Goal: Task Accomplishment & Management: Use online tool/utility

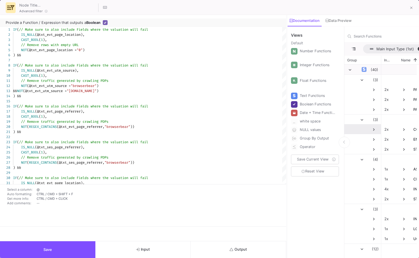
click at [371, 129] on span at bounding box center [373, 129] width 5 height 5
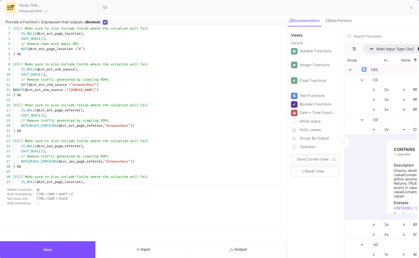
type input "-30"
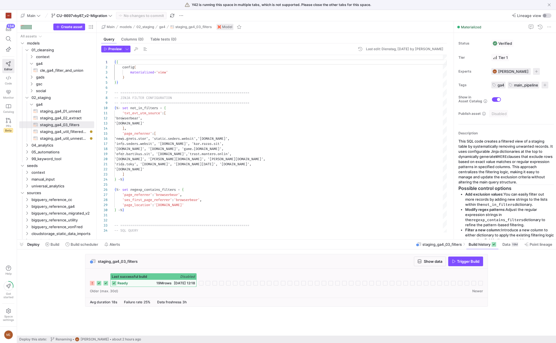
scroll to position [7, 0]
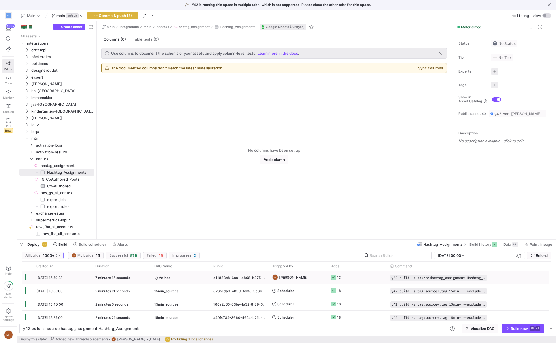
scroll to position [0, 119]
click at [510, 246] on span "Data" at bounding box center [508, 244] width 8 height 5
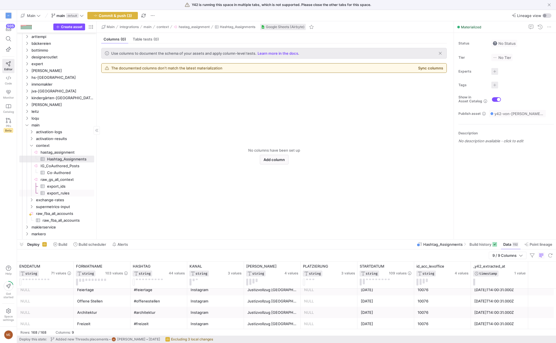
scroll to position [22, 0]
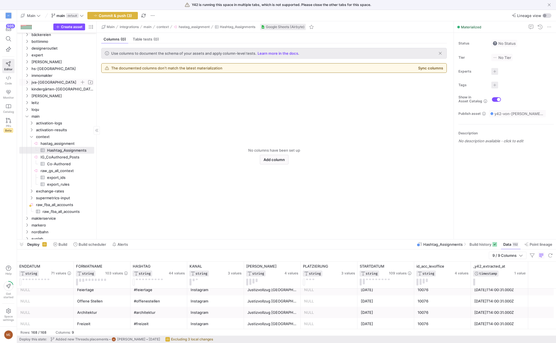
click at [50, 81] on span "jva-[GEOGRAPHIC_DATA]" at bounding box center [56, 82] width 48 height 7
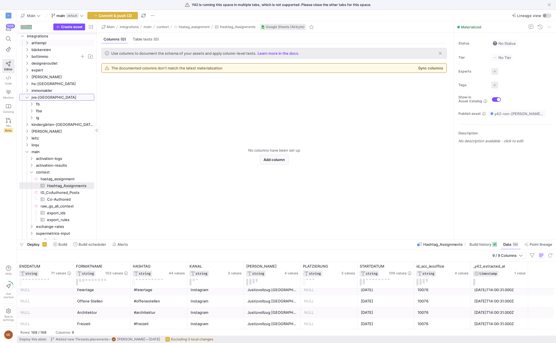
scroll to position [6, 0]
click at [60, 136] on span "leitz" at bounding box center [56, 139] width 48 height 7
click at [61, 191] on span "raw_swat_io_tag_lei​​​​​​​​" at bounding box center [64, 194] width 57 height 7
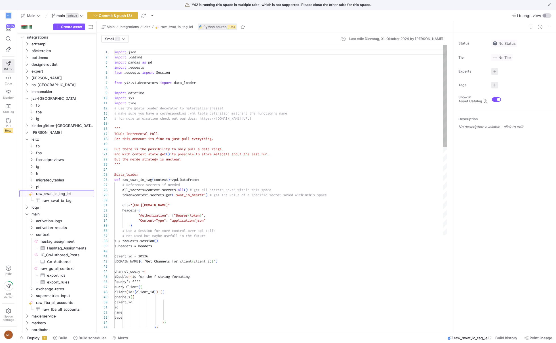
scroll to position [51, 0]
type textarea "import json import logging import pandas as pd import requests from requests im…"
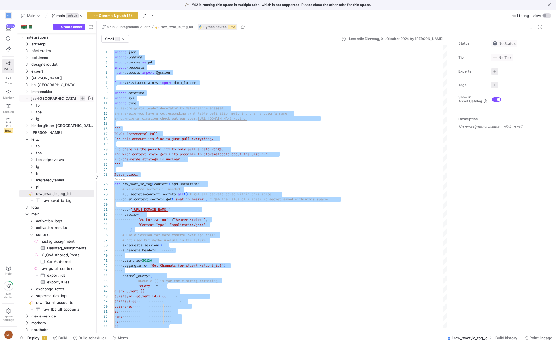
click at [81, 97] on span "Press SPACE to select this row." at bounding box center [83, 99] width 6 height 6
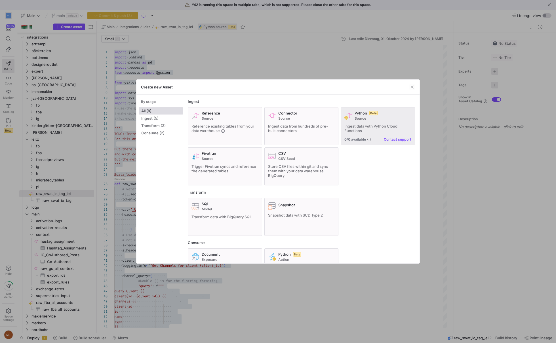
click at [359, 116] on div "Python Beta Source" at bounding box center [383, 116] width 57 height 10
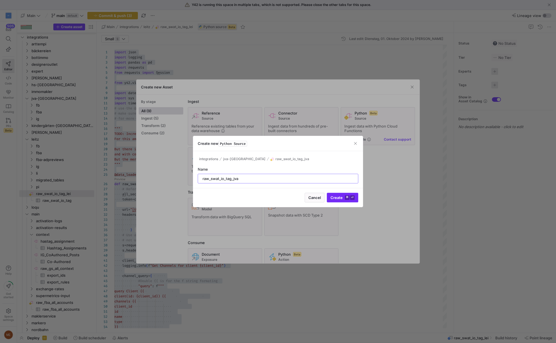
type input "raw_swat_io_tag_jva"
click at [348, 198] on kbd "⌘" at bounding box center [347, 198] width 5 height 5
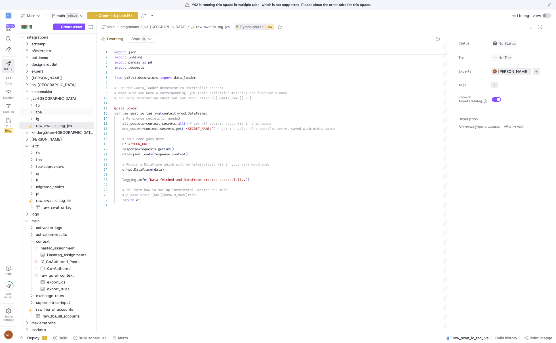
scroll to position [51, 0]
click at [220, 169] on div "import json import logging import pandas as pd import requests from y42 . v1 . …" at bounding box center [280, 187] width 333 height 284
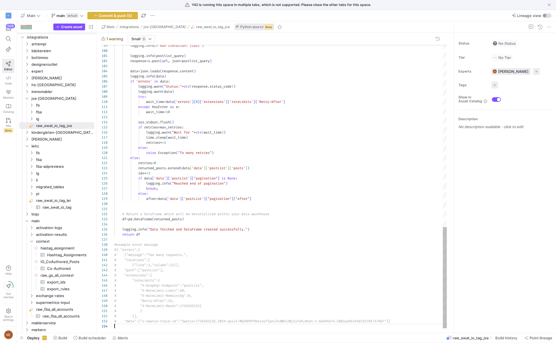
scroll to position [15, 0]
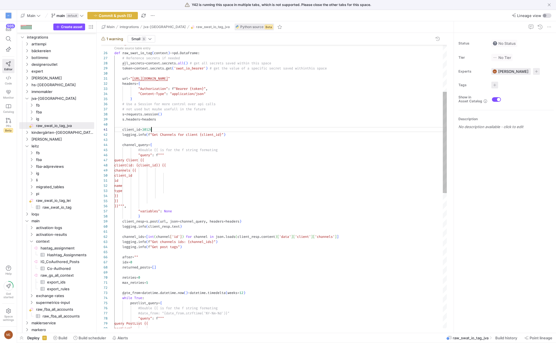
click at [152, 127] on div "id name type }} channel_query = { #Double {{ is for the f string formating "que…" at bounding box center [280, 312] width 333 height 796
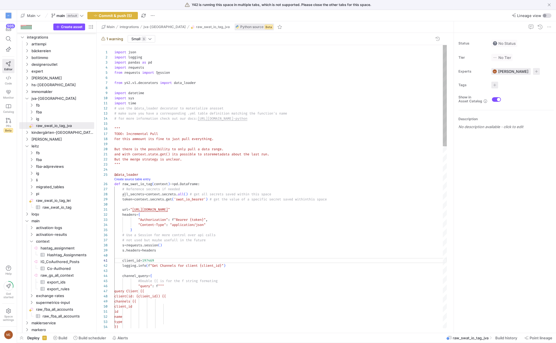
click at [129, 180] on link "Create source table entry" at bounding box center [132, 179] width 36 height 3
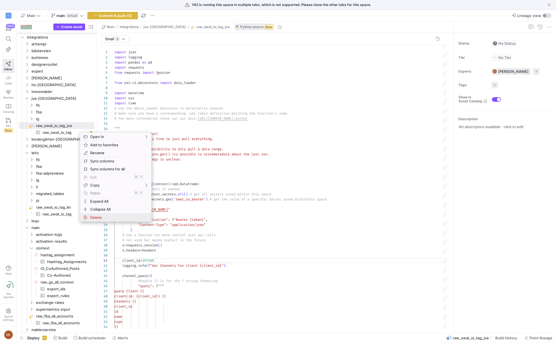
click at [104, 218] on span "Delete" at bounding box center [111, 218] width 46 height 8
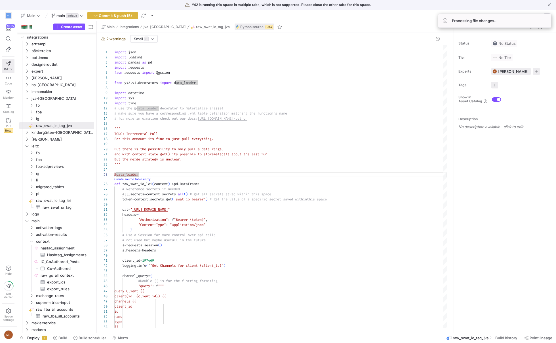
click at [122, 179] on link "Create source table entry" at bounding box center [132, 179] width 36 height 3
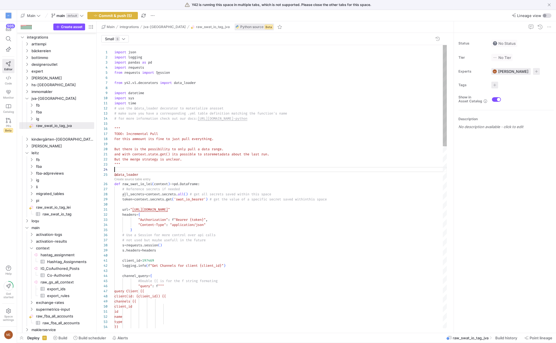
scroll to position [15, 0]
type textarea "and with context.state.get() its possible to store metadata about the last run.…"
click at [106, 15] on span "Commit & push (5)" at bounding box center [115, 15] width 33 height 5
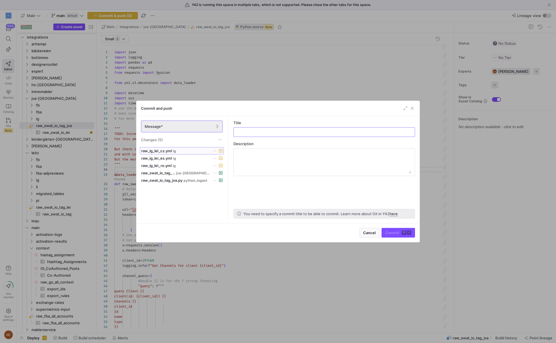
click at [198, 150] on div "raw_ig_lei_cz.yml ig" at bounding box center [175, 151] width 69 height 5
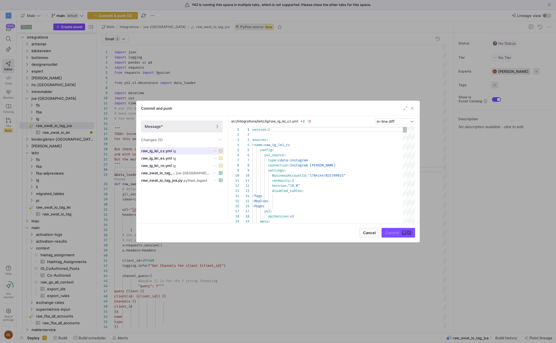
scroll to position [51, 0]
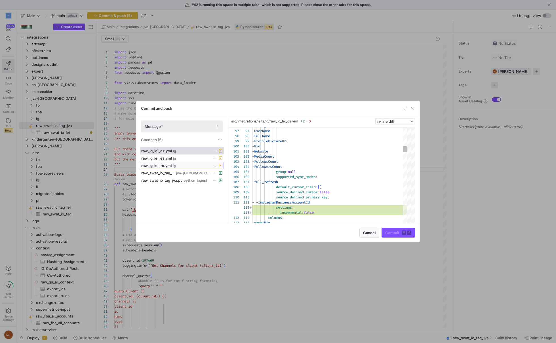
click at [181, 166] on div "raw_ig_lei_ro.yml ig" at bounding box center [175, 166] width 69 height 5
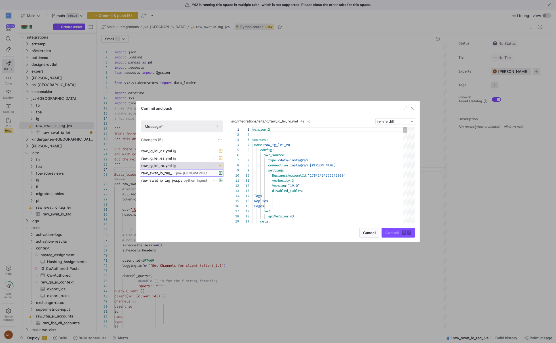
click at [193, 171] on div "raw_swat_io_tag_jva.yml jva-[GEOGRAPHIC_DATA]" at bounding box center [175, 173] width 69 height 5
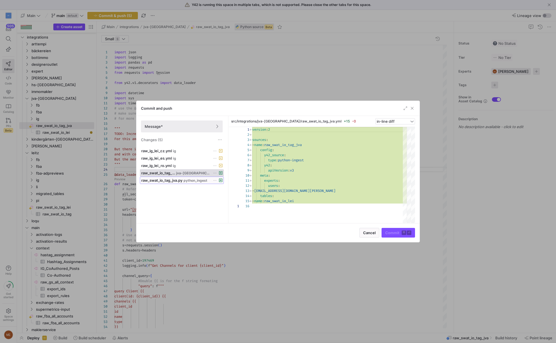
click at [202, 179] on span "python_ingest" at bounding box center [196, 181] width 24 height 4
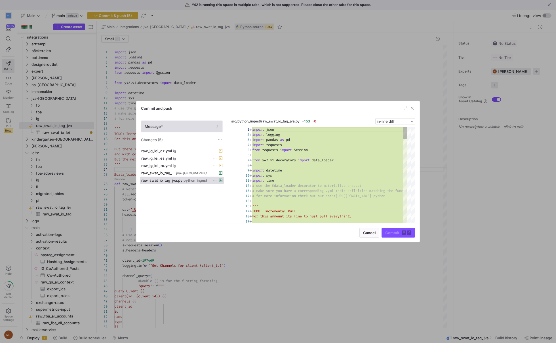
click at [211, 125] on span "Message*" at bounding box center [182, 126] width 74 height 5
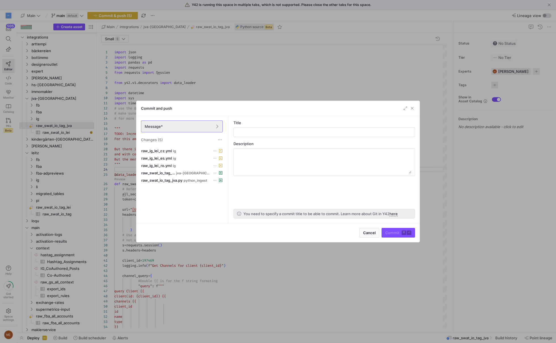
click at [243, 125] on div "Title" at bounding box center [325, 129] width 182 height 16
click at [243, 129] on div at bounding box center [324, 132] width 172 height 9
type input "Added [DOMAIN_NAME] for JVA"
click at [390, 233] on span "Commit ⌘ ⏎" at bounding box center [398, 233] width 26 height 5
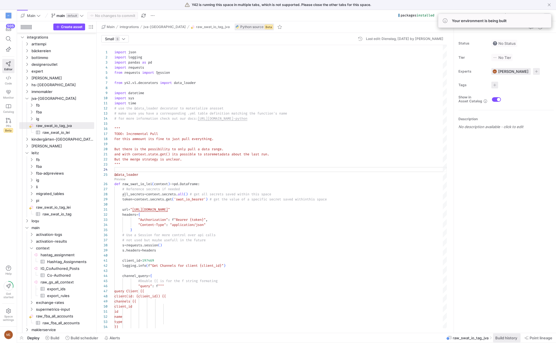
click at [501, 339] on span "Build history" at bounding box center [507, 338] width 22 height 5
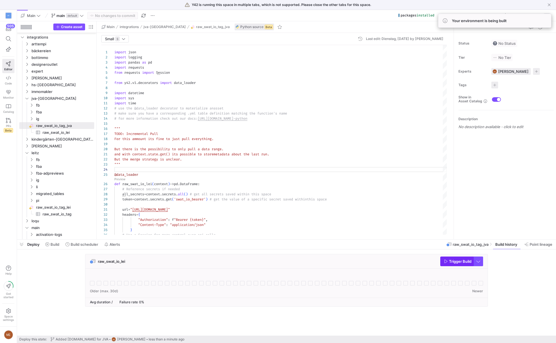
click at [458, 265] on span "button" at bounding box center [457, 261] width 33 height 9
click at [49, 288] on div "raw_swat_io_lei Trigger Build" at bounding box center [285, 282] width 537 height 56
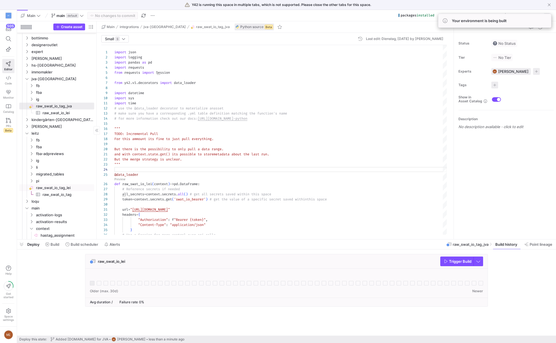
click at [64, 188] on span "raw_swat_io_tag_lei​​​​​​​​" at bounding box center [64, 188] width 57 height 7
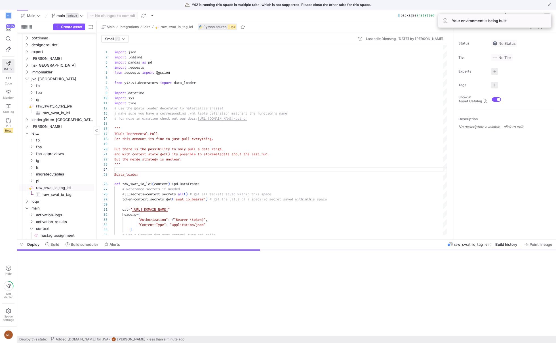
click at [65, 195] on span "raw_swat_io_tag​​​​​​​​​" at bounding box center [65, 195] width 45 height 7
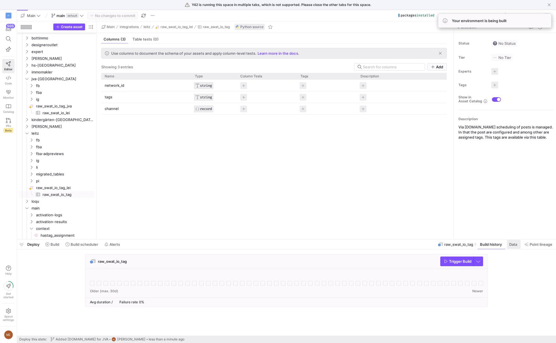
click at [519, 245] on span at bounding box center [514, 244] width 14 height 9
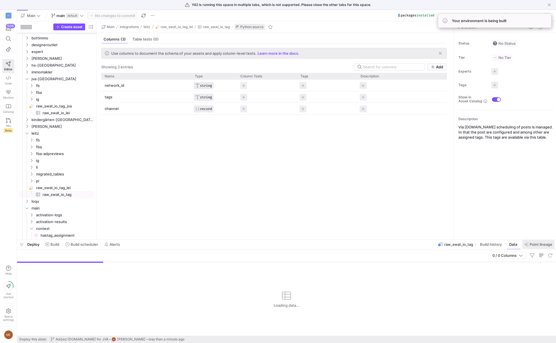
click at [537, 245] on span "Point lineage" at bounding box center [541, 244] width 23 height 5
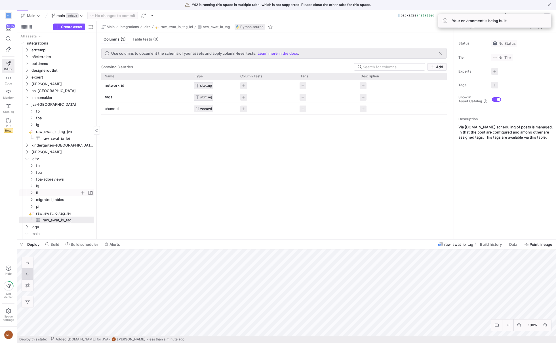
scroll to position [270, 0]
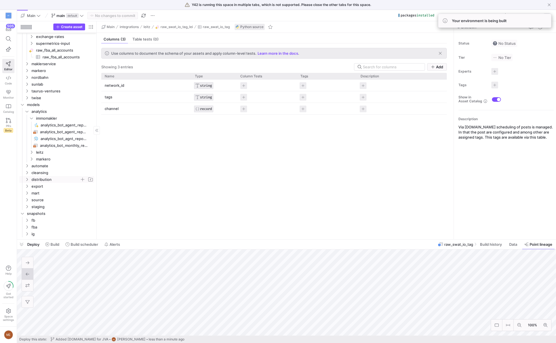
click at [49, 178] on span "distribution" at bounding box center [56, 180] width 48 height 7
click at [48, 213] on span "modeling" at bounding box center [58, 214] width 44 height 7
click at [50, 189] on link "context" at bounding box center [56, 186] width 75 height 7
click at [52, 215] on span "ds_swat_io_tags​​​​​​​​​​" at bounding box center [64, 214] width 48 height 7
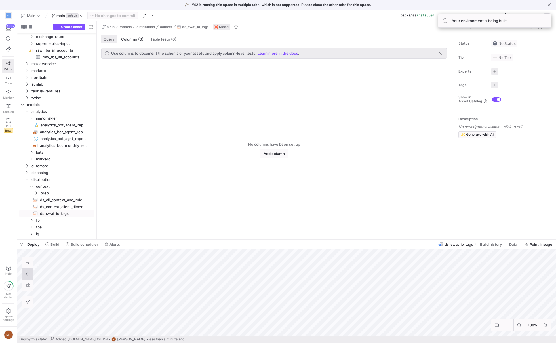
click at [113, 40] on span "Query" at bounding box center [109, 39] width 11 height 4
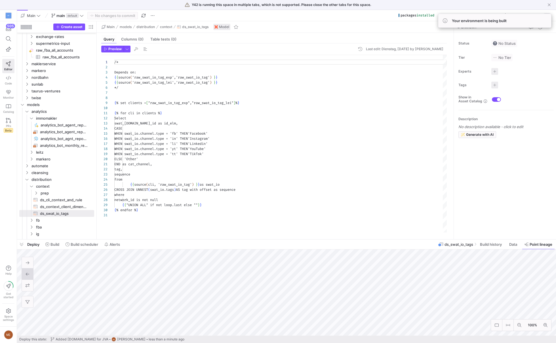
scroll to position [51, 0]
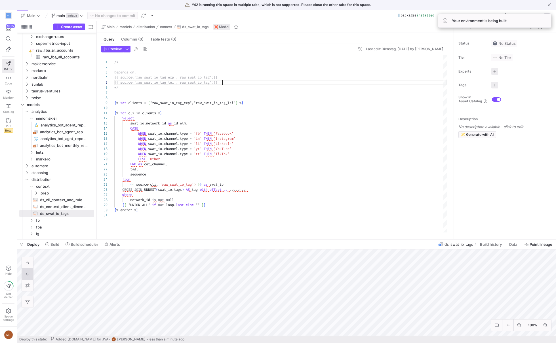
click at [229, 76] on div "/* Depends on: {{ source('raw_swat_io_tag_exp','raw_swat_io_tag') }} {{ source(…" at bounding box center [280, 144] width 333 height 178
click at [229, 80] on div "/* Depends on: {{ source('raw_swat_io_tag_exp','raw_swat_io_tag') }} {{ source(…" at bounding box center [280, 144] width 333 height 178
type textarea "/* Depends on: {{ source('raw_swat_io_tag_exp','raw_swat_io_tag') }} {{ source(…"
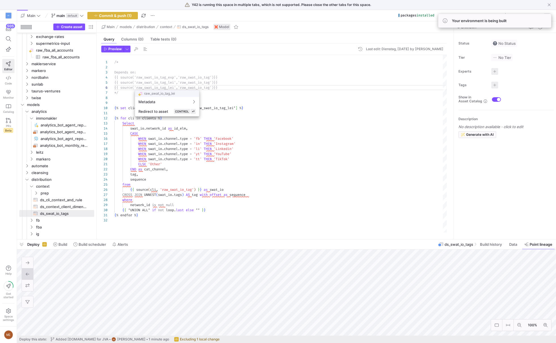
click at [176, 87] on div at bounding box center [278, 171] width 556 height 343
click at [176, 87] on div "/* Depends on: {{ source('raw_swat_io_tag_exp','raw_swat_io_tag') }} {{ source(…" at bounding box center [280, 144] width 333 height 178
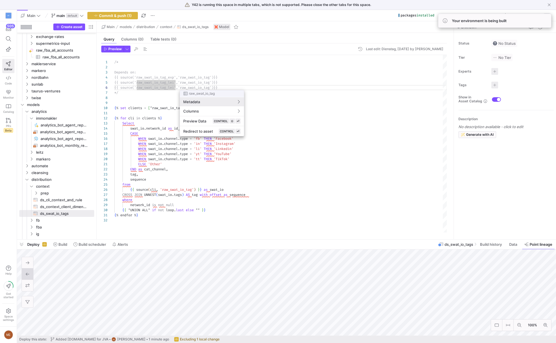
click at [175, 87] on div at bounding box center [278, 171] width 556 height 343
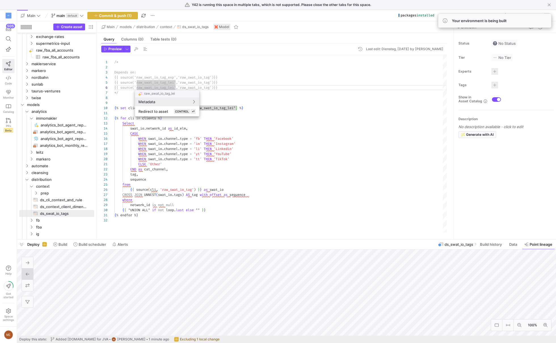
click at [176, 86] on div at bounding box center [278, 171] width 556 height 343
click at [176, 87] on div at bounding box center [278, 171] width 556 height 343
click at [192, 87] on div "/* Depends on: {{ source('raw_swat_io_tag_exp','raw_swat_io_tag') }} {{ source(…" at bounding box center [280, 144] width 333 height 178
click at [192, 97] on div "/* Depends on: {{ source('raw_swat_io_tag_exp','raw_swat_io_tag') }} {{ source(…" at bounding box center [280, 144] width 333 height 178
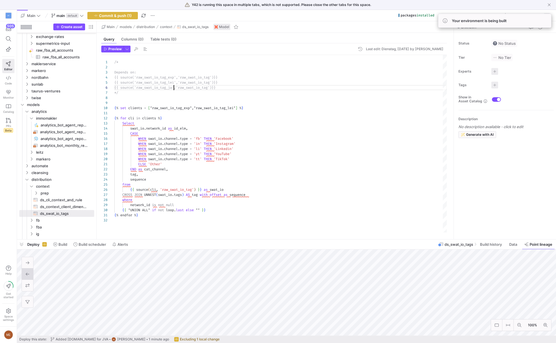
scroll to position [36, 0]
click at [173, 84] on div "/* Depends on: {{ source('raw_swat_io_tag_exp','raw_swat_io_tag') }} {{ source(…" at bounding box center [280, 144] width 333 height 178
click at [220, 94] on div at bounding box center [278, 171] width 556 height 343
click at [175, 89] on div "/* Depends on: {{ source('raw_swat_io_tag_exp','raw_swat_io_tag') }} {{ source(…" at bounding box center [280, 144] width 333 height 178
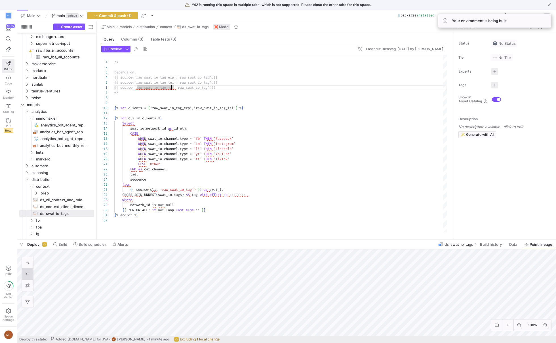
type textarea "/* Depends on: {{ source('raw_swat_io_tag_exp','raw_swat_io_tag') }} {{ source(…"
click at [219, 97] on div "/* Depends on: {{ source('raw_swat_io_tag_exp','raw_swat_io_tag') }} {{ source(…" at bounding box center [280, 144] width 333 height 178
click at [215, 89] on div "/* Depends on: {{ source('raw_swat_io_tag_exp','raw_swat_io_tag') }} {{ source(…" at bounding box center [280, 144] width 333 height 178
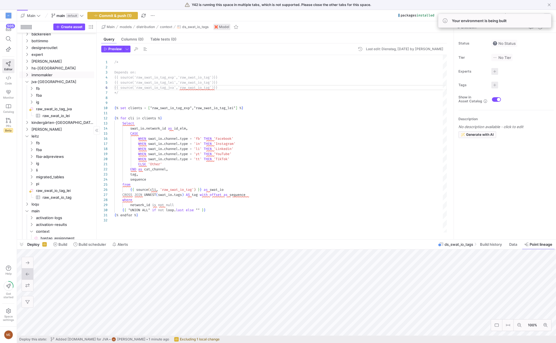
scroll to position [27, 0]
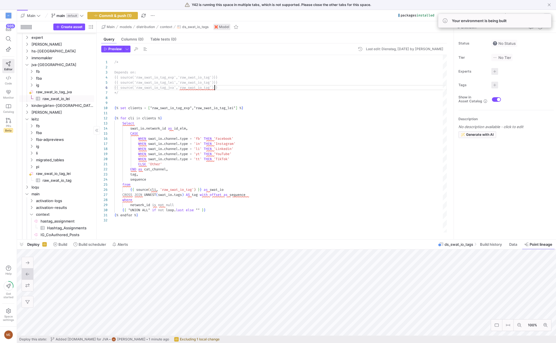
click at [74, 97] on span "raw_swat_io_lei​​​​​​​​​" at bounding box center [65, 99] width 45 height 7
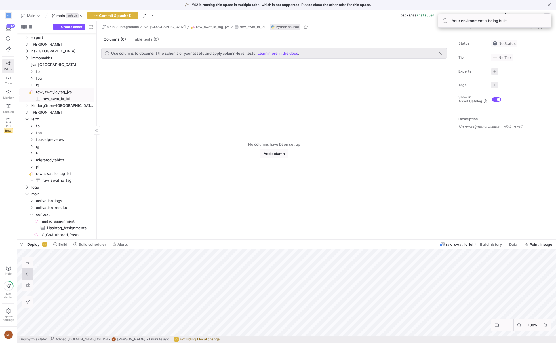
click at [74, 95] on link "raw_swat_io_tag_jva​​​​​​​​" at bounding box center [56, 92] width 75 height 7
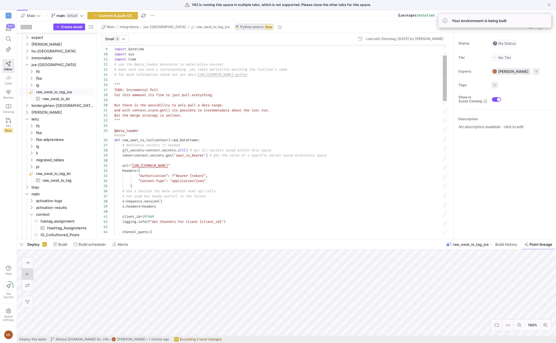
type textarea "and with context.state.get() its possible to store metadata about the last run.…"
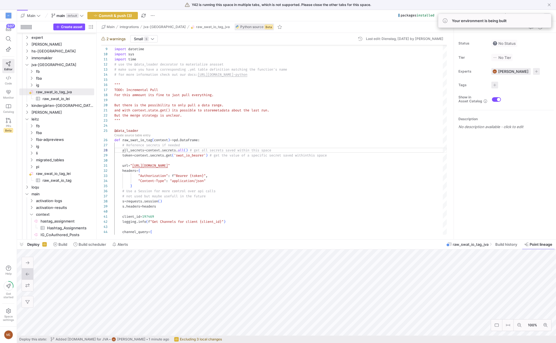
click at [98, 8] on div "Y42 is running this space in multiple tabs, which is not supported. Please clos…" at bounding box center [278, 5] width 556 height 10
click at [99, 15] on span "Commit & push (3)" at bounding box center [115, 15] width 33 height 5
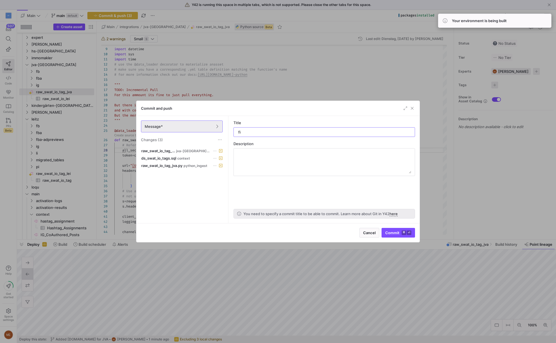
type input "fix"
click at [177, 165] on span "raw_swat_io_tag_jva.py" at bounding box center [161, 166] width 41 height 5
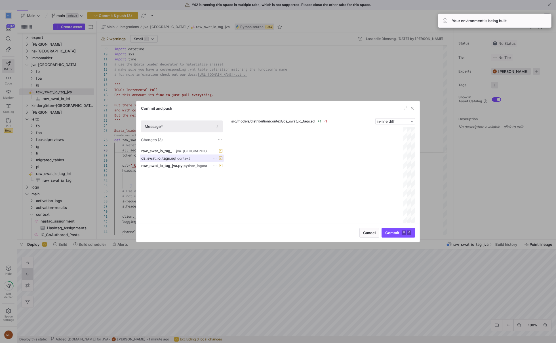
click at [170, 159] on span "ds_swat_io_tags.sql" at bounding box center [158, 158] width 35 height 5
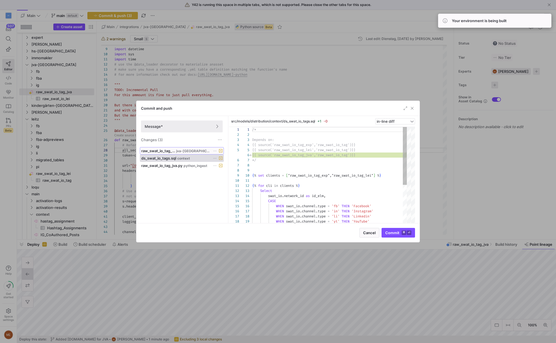
click at [175, 151] on span "raw_swat_io_tag_jva.yml" at bounding box center [158, 151] width 34 height 5
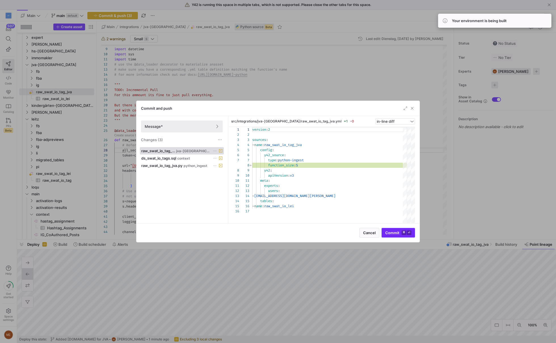
click at [391, 233] on span "Commit ⌘ ⏎" at bounding box center [398, 233] width 26 height 5
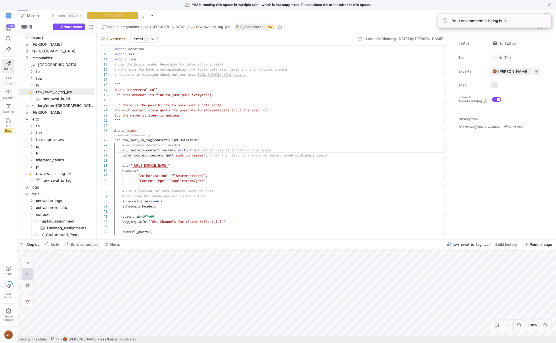
click at [114, 38] on span "2 warnings" at bounding box center [115, 39] width 19 height 5
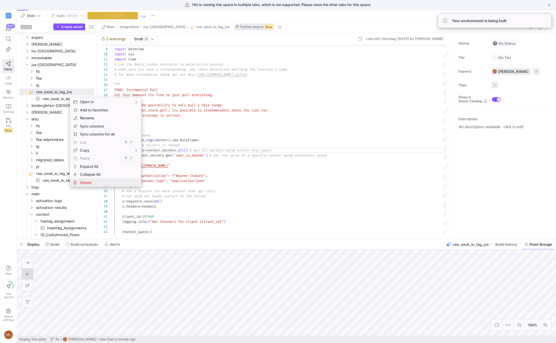
click at [100, 180] on span "Delete" at bounding box center [101, 183] width 46 height 8
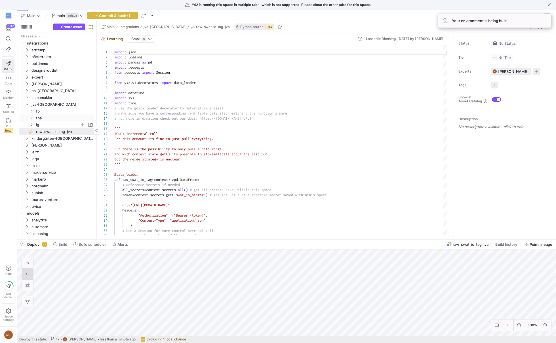
scroll to position [51, 0]
click at [137, 178] on link "Create source table entry" at bounding box center [132, 179] width 36 height 3
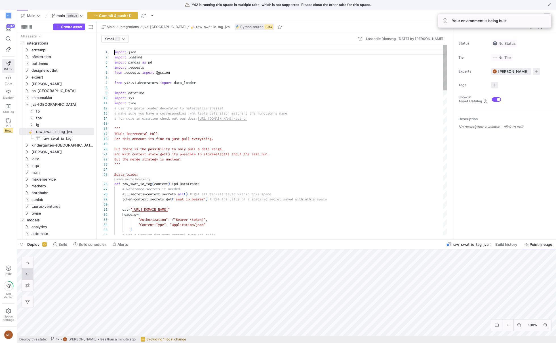
scroll to position [0, 0]
click at [130, 16] on span "Commit & push (1)" at bounding box center [115, 15] width 33 height 5
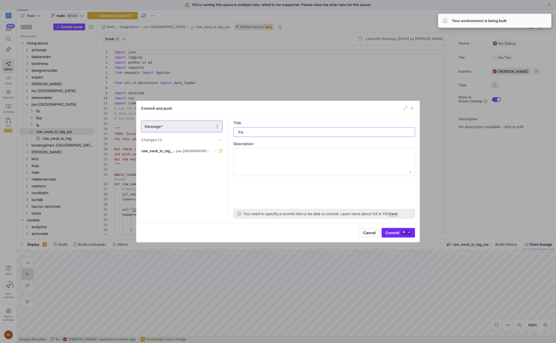
type input "Fix"
click at [405, 237] on span "submit" at bounding box center [398, 233] width 33 height 9
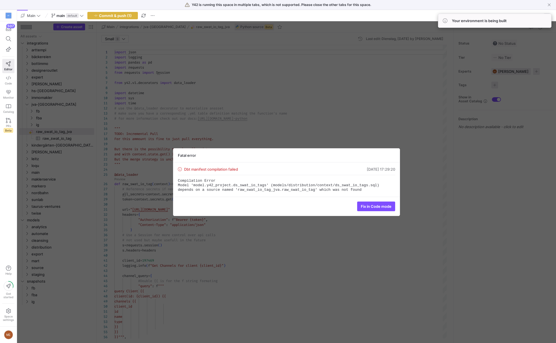
click at [181, 133] on div "Fatal error Dbt manifest compilation failed 19.08.25, 17:29:20 Compilation Erro…" at bounding box center [286, 182] width 539 height 322
click at [383, 210] on span at bounding box center [376, 206] width 37 height 9
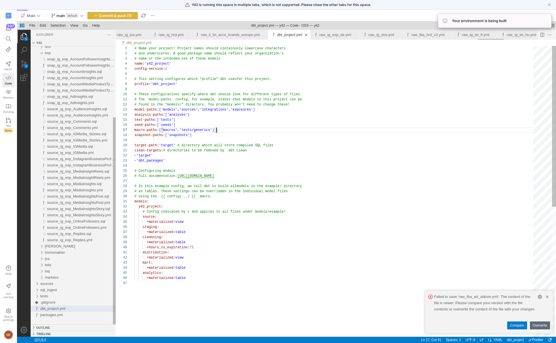
scroll to position [30, 82]
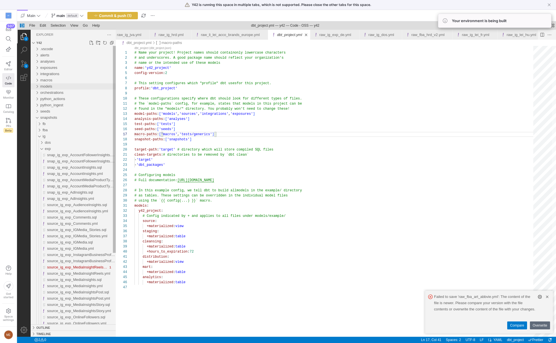
click at [76, 85] on div "models" at bounding box center [78, 86] width 76 height 6
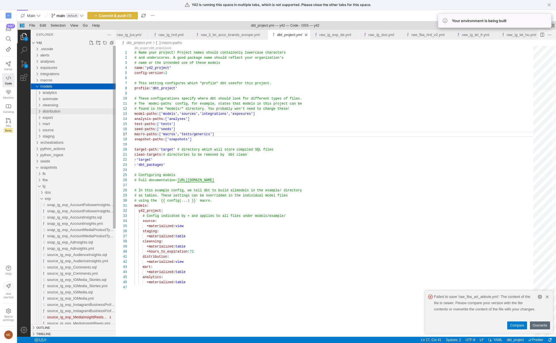
click at [71, 110] on div "distribution" at bounding box center [79, 111] width 73 height 6
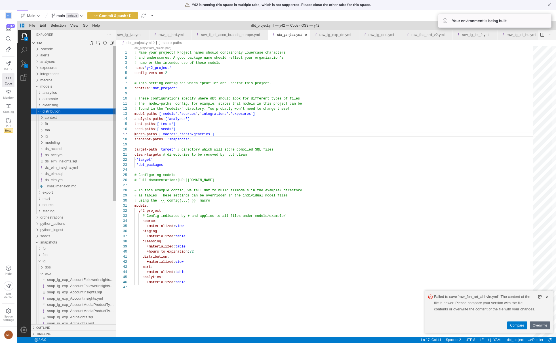
click at [71, 120] on div "context" at bounding box center [80, 118] width 71 height 6
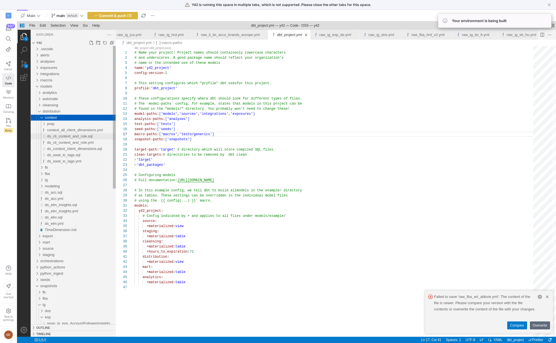
click at [70, 134] on div "ds_cli_context_and_rule.sql" at bounding box center [81, 136] width 69 height 6
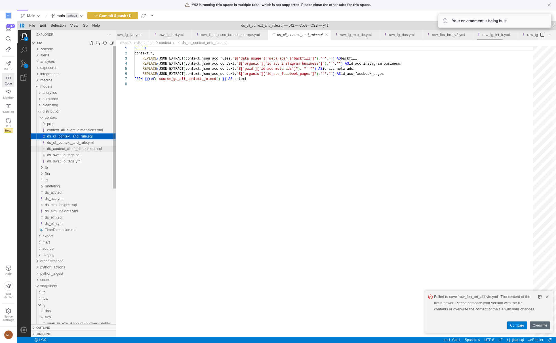
scroll to position [26, 0]
click at [68, 157] on span "ds_swat_io_tags.sql" at bounding box center [63, 155] width 33 height 4
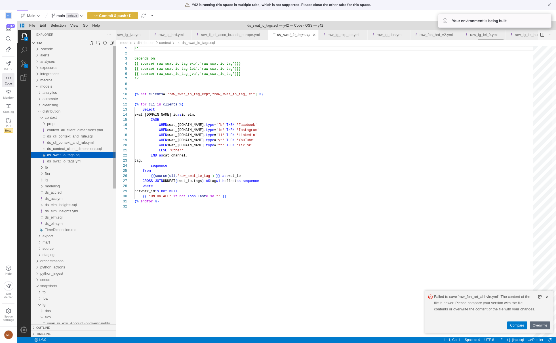
scroll to position [51, 0]
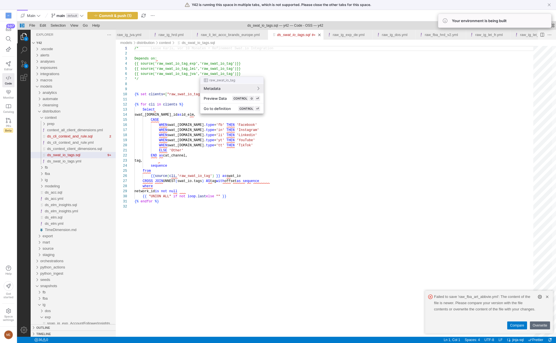
click at [178, 82] on div at bounding box center [278, 171] width 556 height 343
click at [163, 84] on div at bounding box center [278, 171] width 556 height 343
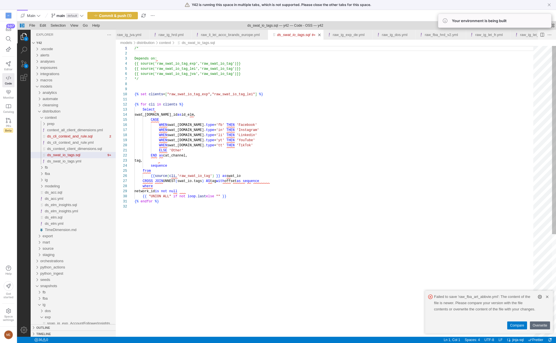
click at [252, 97] on div "/* Depends on: {{ source('raw_swat_io_tag_exp','raw_swat_io_tag') }} {{ source(…" at bounding box center [336, 271] width 403 height 450
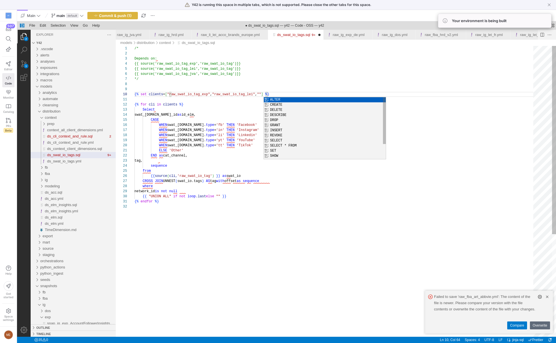
paste textarea "raw_swat_io_tag_lei"
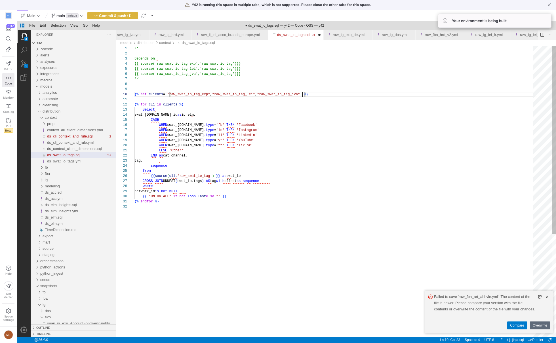
scroll to position [36, 0]
click at [348, 84] on div "/* Depends on: {{ source('raw_swat_io_tag_exp','raw_swat_io_tag') }} {{ source(…" at bounding box center [336, 271] width 403 height 450
click at [286, 81] on div "/* Depends on: {{ source('raw_swat_io_tag_exp','raw_swat_io_tag') }} {{ source(…" at bounding box center [336, 271] width 403 height 450
click at [275, 79] on div "/* Depends on: {{ source('raw_swat_io_tag_exp','raw_swat_io_tag') }} {{ source(…" at bounding box center [336, 271] width 403 height 450
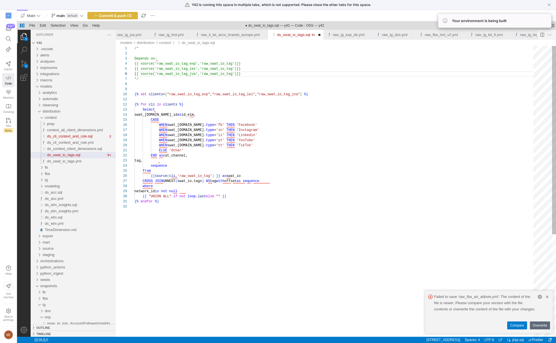
scroll to position [20, 108]
drag, startPoint x: 266, startPoint y: 76, endPoint x: 266, endPoint y: 71, distance: 4.8
click at [266, 71] on div "/* Depends on: {{ source('raw_swat_io_tag_exp','raw_swat_io_tag') }} {{ source(…" at bounding box center [336, 271] width 403 height 450
type textarea "/* Depends on: {{ source('raw_swat_io_tag_exp','raw_swat_io_tag') }} {{ source(…"
click at [112, 15] on span "Commit & push (1)" at bounding box center [115, 15] width 33 height 5
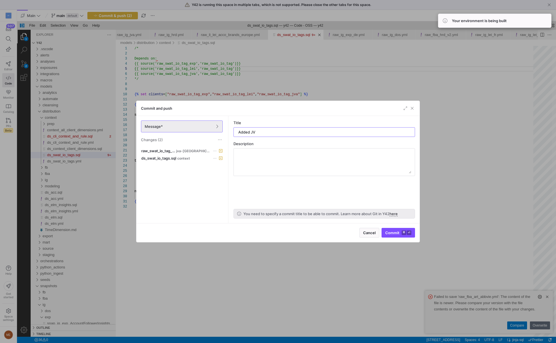
type input "Added JVA"
click at [175, 151] on span "raw_swat_io_tag_jva.yml" at bounding box center [158, 151] width 34 height 5
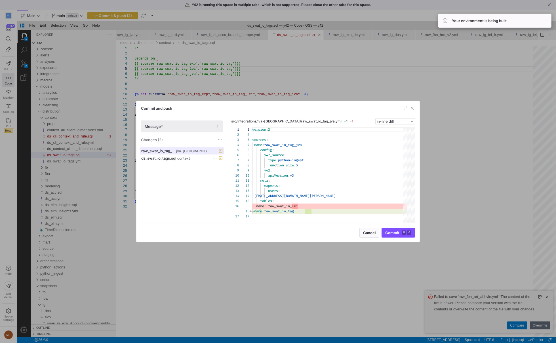
scroll to position [51, 0]
click at [190, 157] on span "context" at bounding box center [183, 159] width 13 height 4
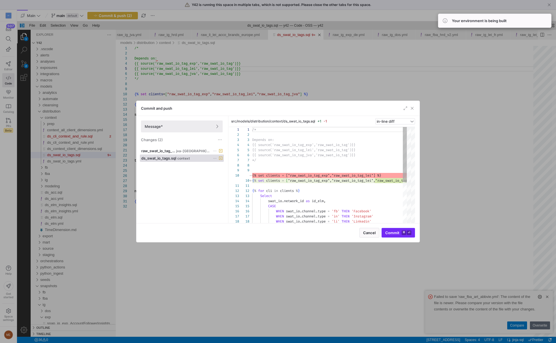
click at [399, 236] on span "submit" at bounding box center [398, 233] width 33 height 9
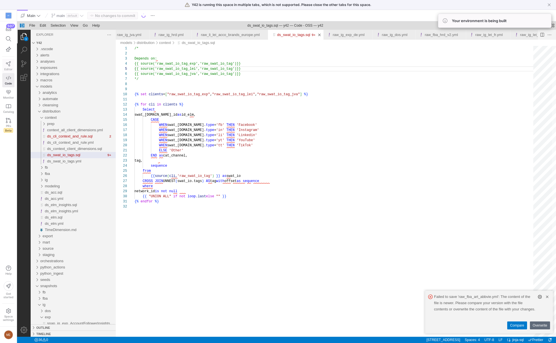
click at [5, 59] on link "Editor" at bounding box center [8, 66] width 12 height 14
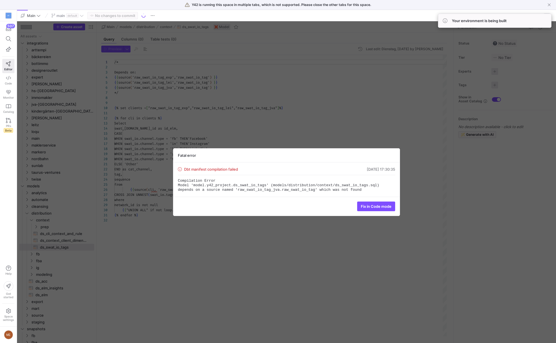
scroll to position [51, 0]
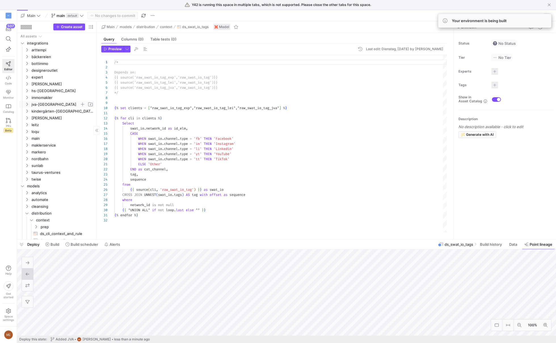
click at [59, 106] on span "jva-[GEOGRAPHIC_DATA]" at bounding box center [56, 104] width 48 height 7
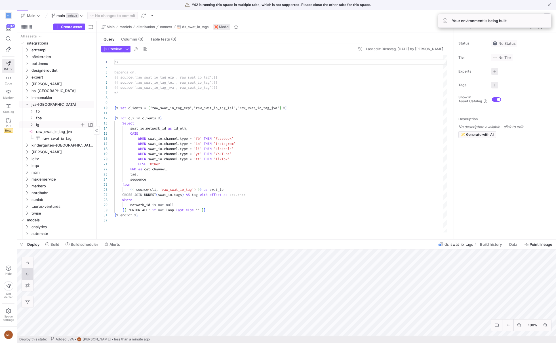
click at [58, 123] on span "ig" at bounding box center [58, 125] width 44 height 7
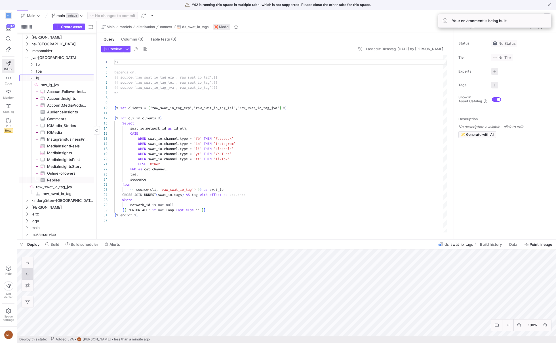
scroll to position [55, 0]
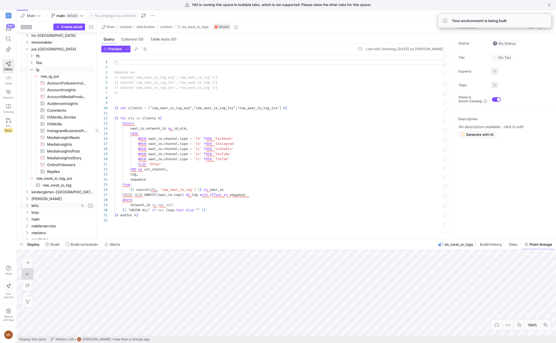
click at [67, 206] on span "leitz" at bounding box center [56, 206] width 48 height 7
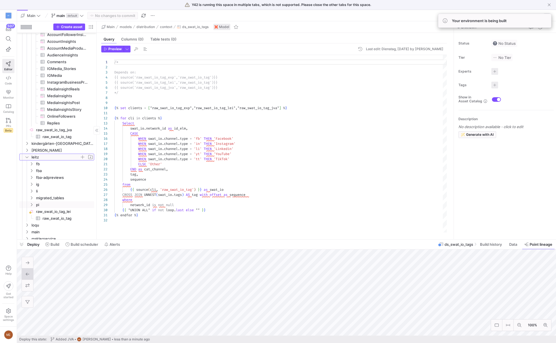
scroll to position [103, 0]
click at [72, 139] on span "raw_swat_io_tag​​​​​​​​​" at bounding box center [65, 137] width 45 height 7
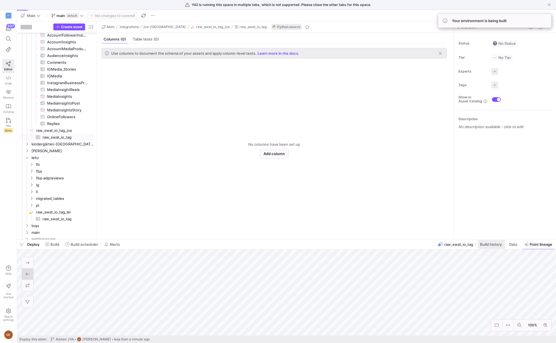
click at [496, 248] on span at bounding box center [492, 244] width 28 height 9
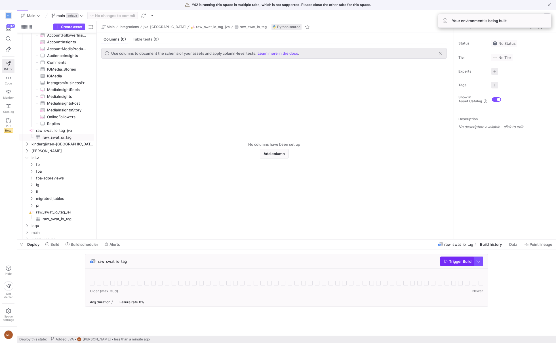
click at [445, 260] on icon "button" at bounding box center [446, 262] width 4 height 4
click at [505, 277] on div "raw_swat_io_tag Trigger Build" at bounding box center [285, 282] width 537 height 56
click at [71, 130] on span "raw_swat_io_tag_jva​​​​​​​​" at bounding box center [64, 130] width 57 height 7
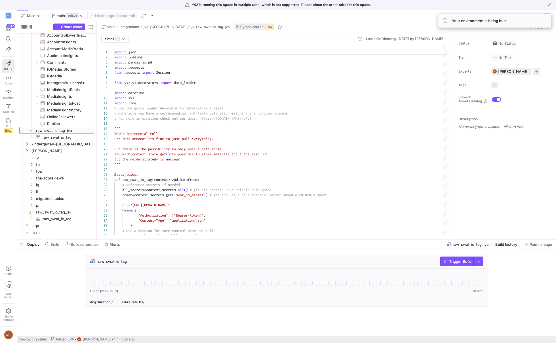
scroll to position [51, 0]
click at [501, 268] on div "raw_swat_io_tag Trigger Build" at bounding box center [285, 282] width 537 height 56
click at [86, 26] on div "Create asset" at bounding box center [73, 27] width 41 height 7
click at [95, 26] on div "Create asset" at bounding box center [56, 27] width 79 height 12
click at [93, 26] on span "button" at bounding box center [90, 27] width 7 height 7
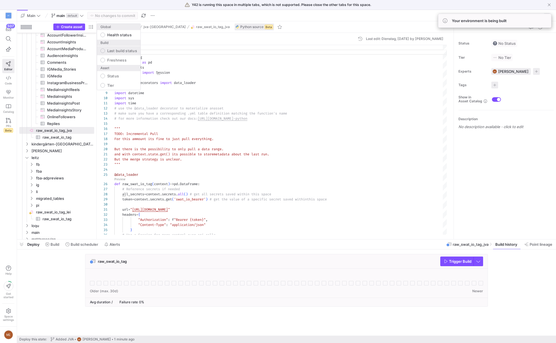
click at [117, 52] on label "Last build status" at bounding box center [121, 51] width 32 height 5
click at [105, 52] on input "Last build status" at bounding box center [102, 51] width 5 height 5
radio input "false"
radio input "true"
click at [531, 263] on div at bounding box center [278, 171] width 556 height 343
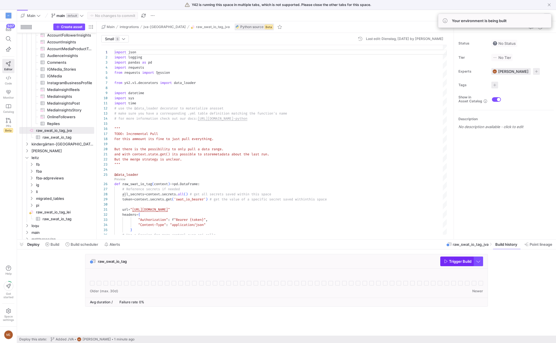
click at [462, 263] on span "Trigger Build" at bounding box center [460, 261] width 22 height 5
click at [53, 246] on span "Build" at bounding box center [55, 244] width 9 height 5
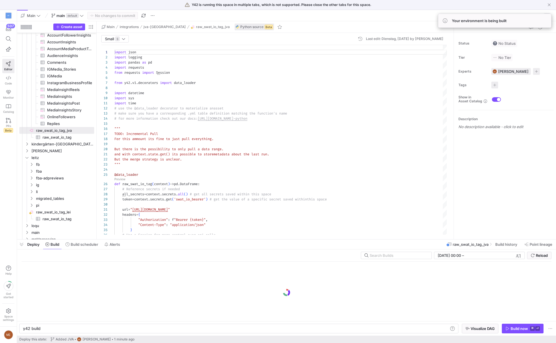
scroll to position [0, 17]
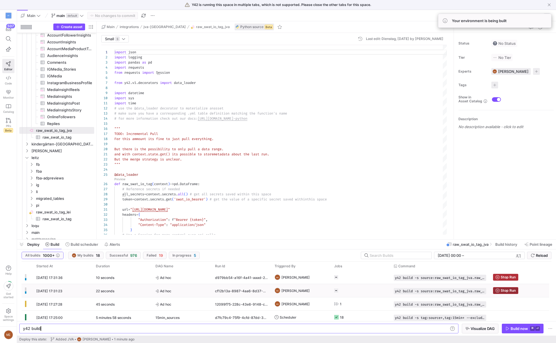
click at [508, 291] on span "Stop Run" at bounding box center [508, 291] width 15 height 4
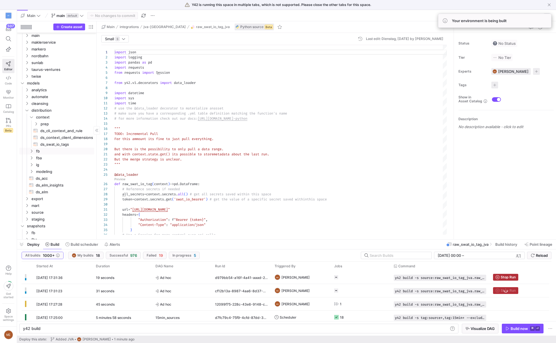
scroll to position [0, 0]
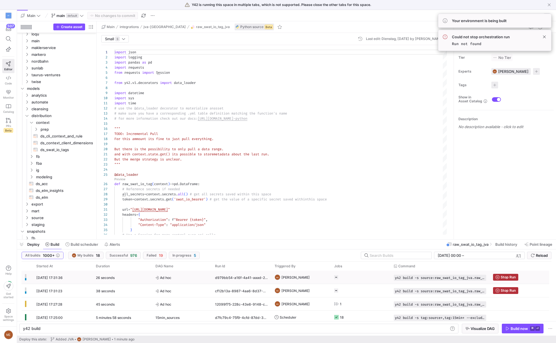
click at [343, 278] on y42-job-status-cell-renderer at bounding box center [360, 277] width 53 height 12
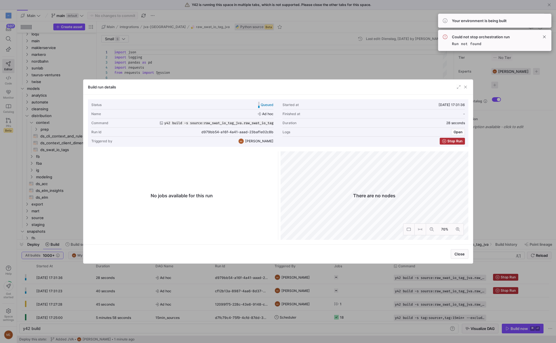
click at [341, 278] on div at bounding box center [278, 171] width 556 height 343
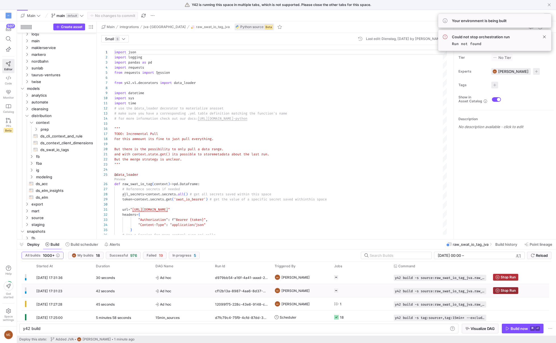
click at [502, 289] on span "Stop Run" at bounding box center [508, 291] width 15 height 4
click at [532, 254] on icon "submit" at bounding box center [532, 255] width 3 height 3
click at [343, 277] on y42-job-status-cell-renderer at bounding box center [360, 277] width 53 height 12
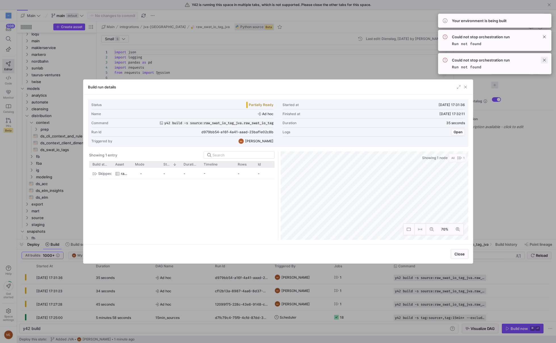
click at [542, 60] on span at bounding box center [544, 60] width 7 height 7
click at [546, 37] on span at bounding box center [544, 36] width 7 height 7
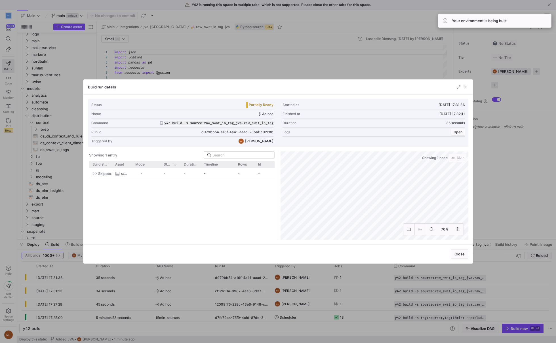
click at [401, 255] on div "Close" at bounding box center [278, 254] width 390 height 19
click at [384, 288] on div at bounding box center [278, 171] width 556 height 343
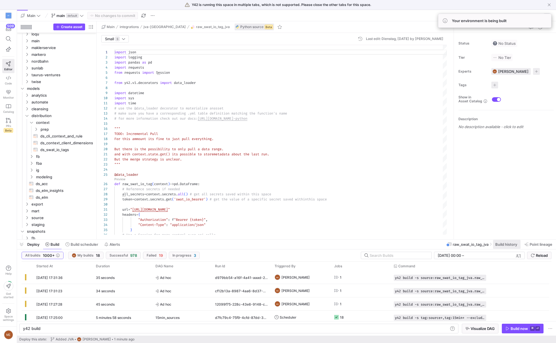
click at [500, 245] on span "Build history" at bounding box center [507, 244] width 22 height 5
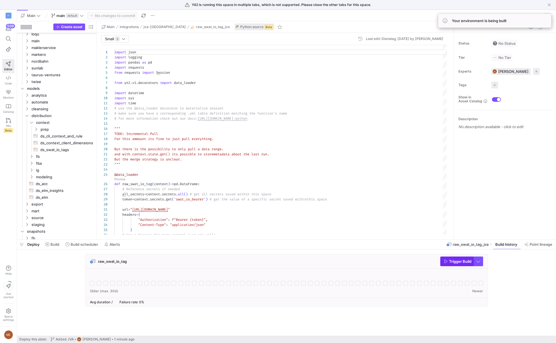
click at [464, 260] on span "Trigger Build" at bounding box center [460, 261] width 22 height 5
click at [52, 249] on span at bounding box center [52, 244] width 18 height 9
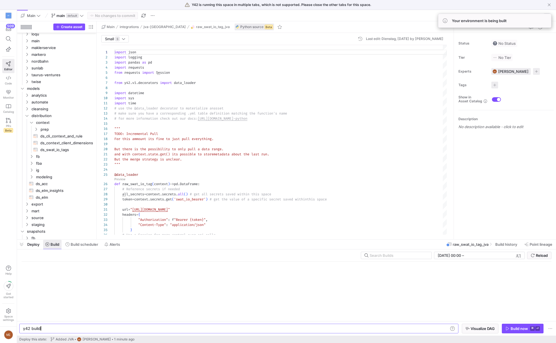
scroll to position [0, 17]
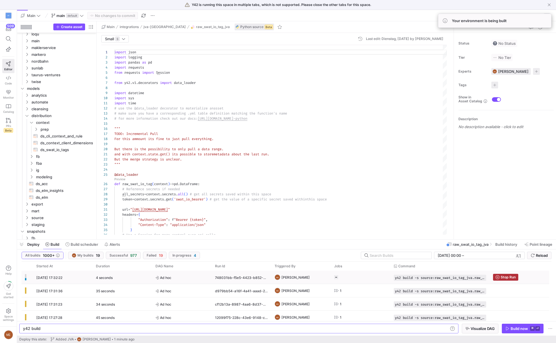
click at [339, 275] on y42-job-status-cell-renderer "Press SPACE to select this row." at bounding box center [360, 277] width 53 height 12
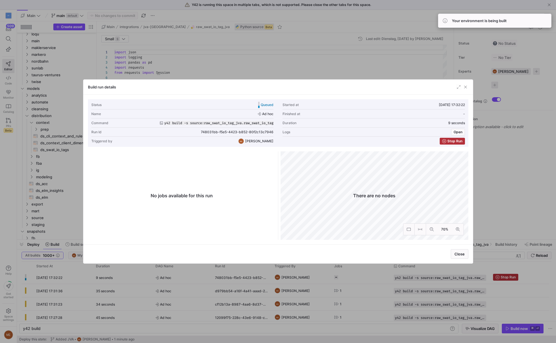
click at [366, 287] on div at bounding box center [278, 171] width 556 height 343
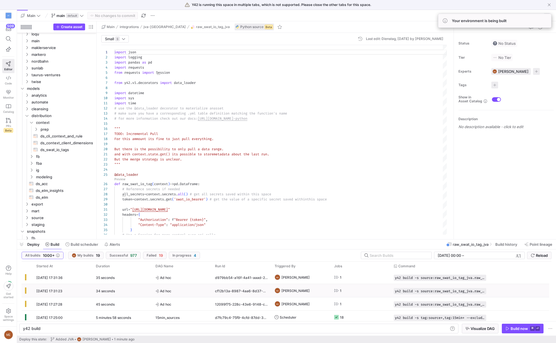
scroll to position [16, 0]
click at [338, 276] on icon "Press SPACE to select this row." at bounding box center [336, 277] width 5 height 5
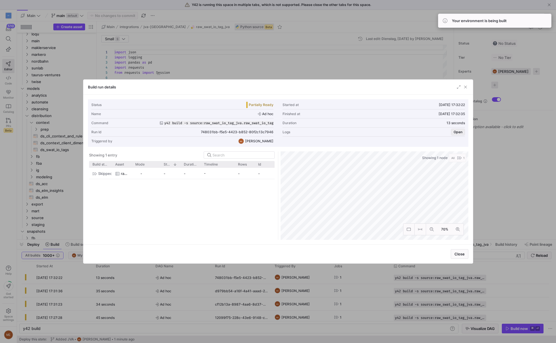
click at [455, 130] on span "Open" at bounding box center [458, 132] width 9 height 4
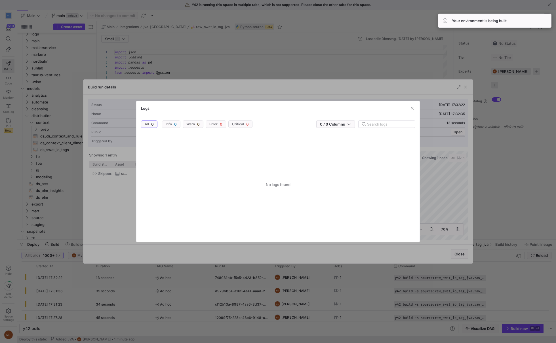
click at [547, 209] on div at bounding box center [278, 171] width 556 height 343
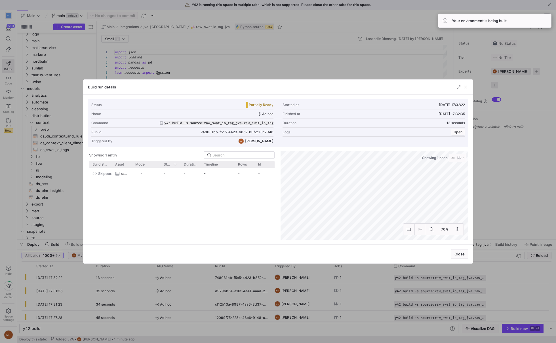
click at [547, 209] on div at bounding box center [278, 171] width 556 height 343
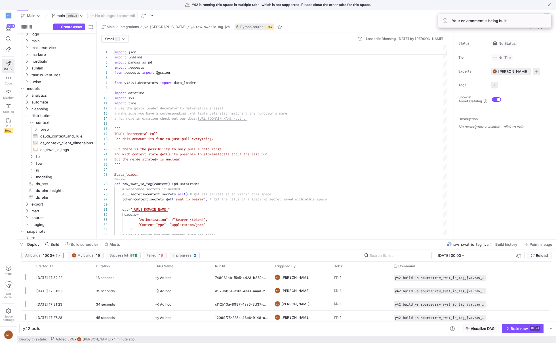
click at [473, 242] on div "raw_swat_io_tag_jva Build history Point lineage" at bounding box center [502, 245] width 110 height 10
click at [502, 244] on span "Build history" at bounding box center [507, 244] width 22 height 5
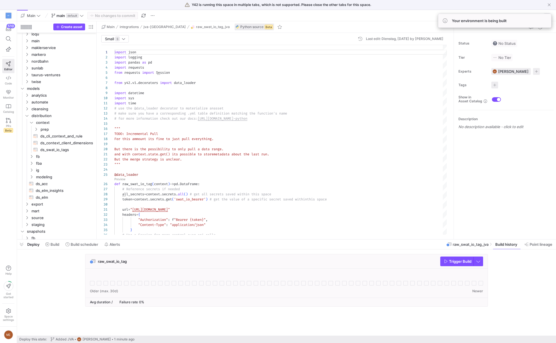
click at [93, 284] on icon at bounding box center [92, 283] width 5 height 5
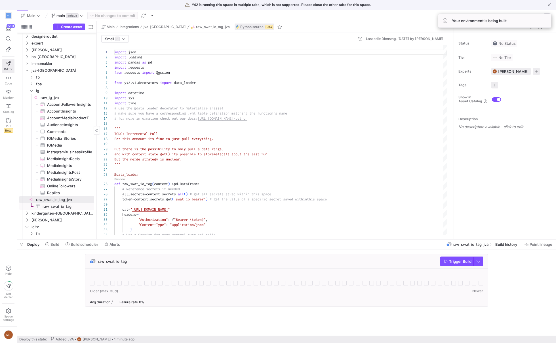
click at [73, 207] on span "raw_swat_io_tag​​​​​​​​​" at bounding box center [68, 207] width 51 height 7
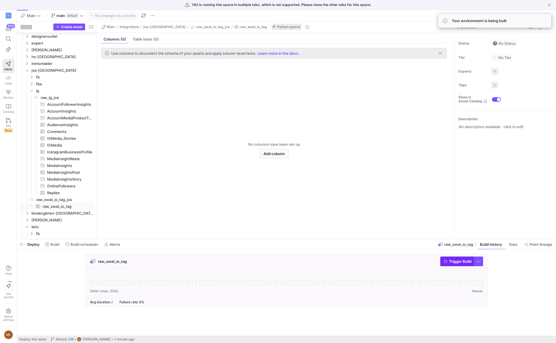
click at [450, 263] on span "Trigger Build" at bounding box center [460, 261] width 22 height 5
click at [71, 197] on span "raw_swat_io_tag_jva​​​​​​​​" at bounding box center [64, 200] width 57 height 7
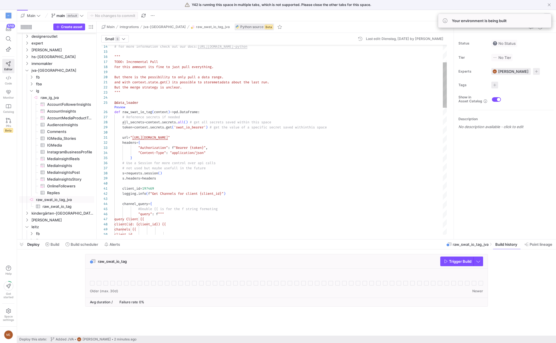
click at [120, 106] on link "Preview" at bounding box center [119, 107] width 11 height 3
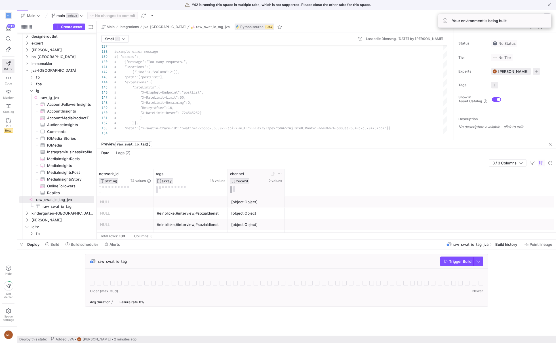
click at [231, 191] on button at bounding box center [231, 189] width 2 height 7
click at [346, 191] on div "network_id STRING 74 values tags ARRAY 18 values channel RECORD 2 values" at bounding box center [327, 182] width 460 height 27
click at [549, 148] on span "button" at bounding box center [550, 144] width 7 height 7
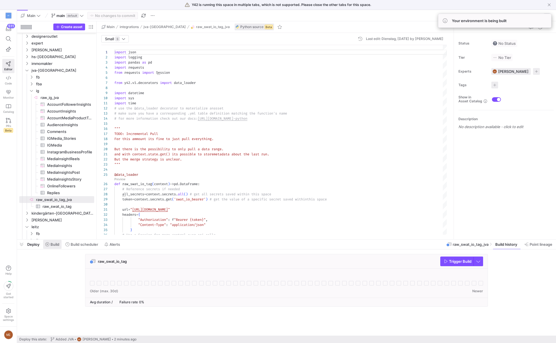
click at [58, 245] on span "Build" at bounding box center [55, 244] width 9 height 5
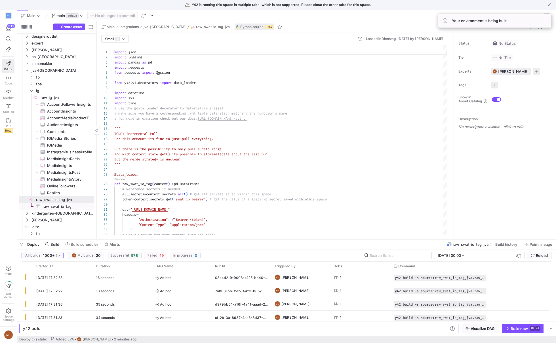
click at [77, 207] on span "raw_swat_io_tag​​​​​​​​​" at bounding box center [68, 207] width 51 height 7
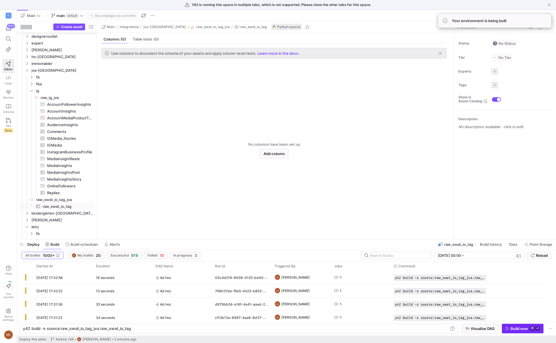
click at [534, 332] on span "button" at bounding box center [522, 328] width 41 height 9
click at [336, 278] on icon at bounding box center [336, 278] width 4 height 4
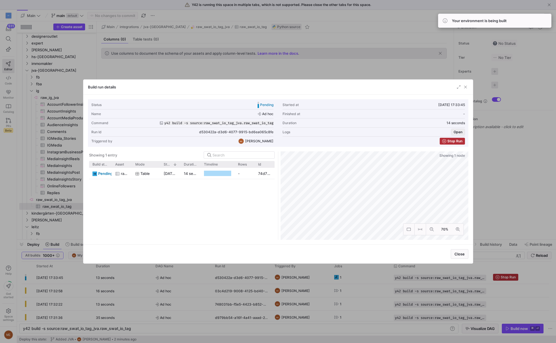
click at [459, 132] on span "Open" at bounding box center [458, 132] width 9 height 4
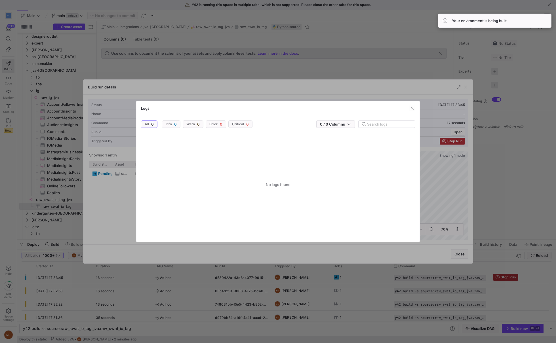
click at [439, 198] on div at bounding box center [278, 171] width 556 height 343
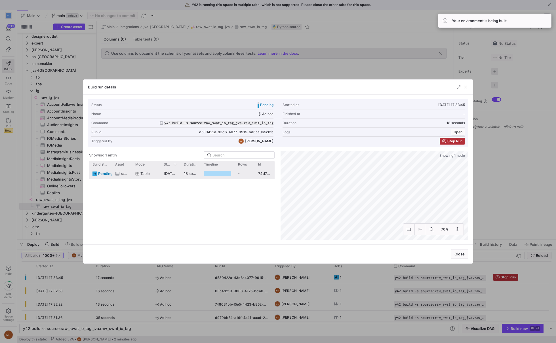
click at [185, 174] on y42-duration "18 seconds" at bounding box center [194, 173] width 20 height 5
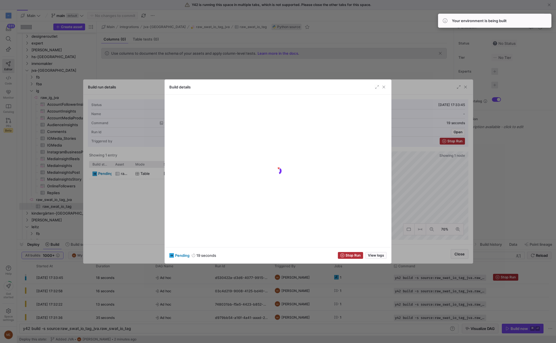
click at [137, 212] on div at bounding box center [278, 171] width 556 height 343
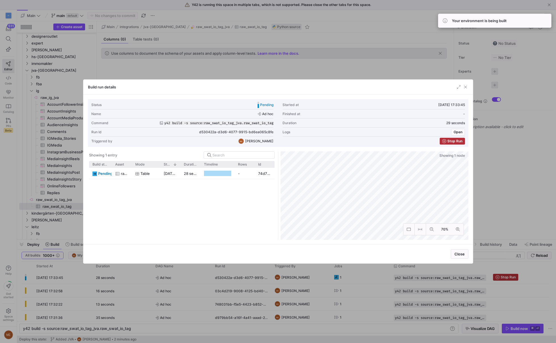
click at [44, 197] on div at bounding box center [278, 171] width 556 height 343
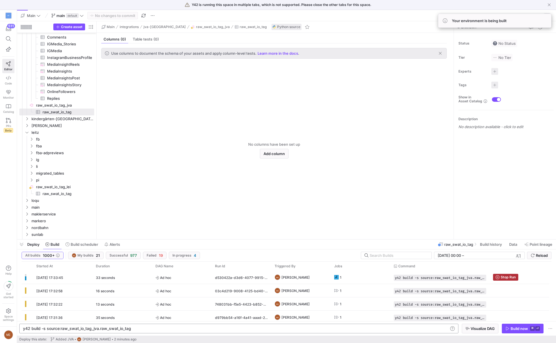
click at [140, 327] on div "y42 build -s source:raw_swat_io_tag_jva.raw_swat_i o_tag" at bounding box center [236, 329] width 426 height 5
click at [140, 329] on div "y42 build -s source:raw_swat_io_tag_jva.raw_swat_i o_tag" at bounding box center [236, 329] width 426 height 5
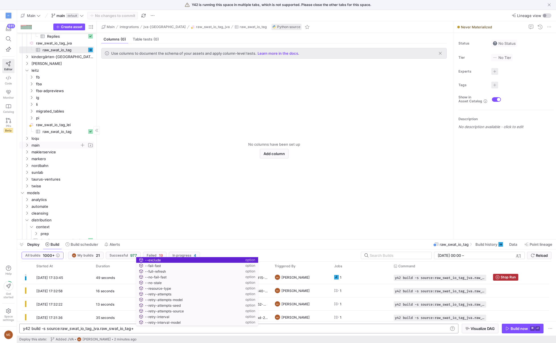
click at [26, 146] on icon "Press SPACE to select this row." at bounding box center [27, 145] width 4 height 3
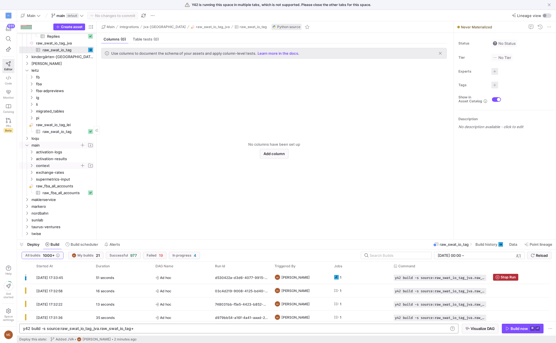
click at [30, 167] on y42-icon "Press SPACE to select this row." at bounding box center [31, 166] width 5 height 5
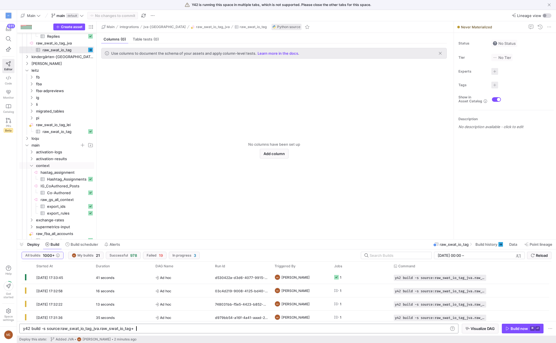
click at [152, 329] on div "y42 build -s source:raw_swat_io_tag_jva.raw_swat_i o_tag+" at bounding box center [236, 329] width 426 height 5
click at [60, 254] on span "ME My builds 21" at bounding box center [42, 255] width 35 height 5
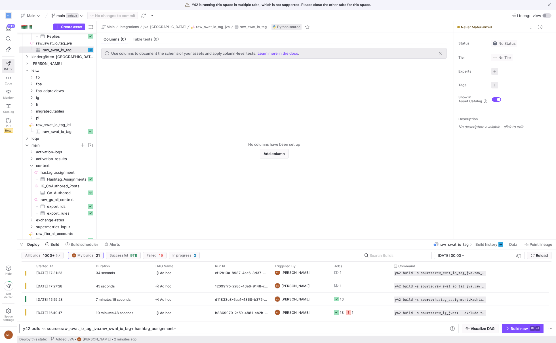
click at [182, 328] on div "y42 build -s source:raw_swat_io_tag_jva.raw_swat_i o_tag+ hashtag_assignment+" at bounding box center [236, 329] width 426 height 5
type textarea "y42 build -s source:raw_swat_io_tag_jva.raw_swat_io_tag+ hashtag_assignment.Has…"
click at [481, 330] on span "Visualize DAG" at bounding box center [483, 329] width 24 height 5
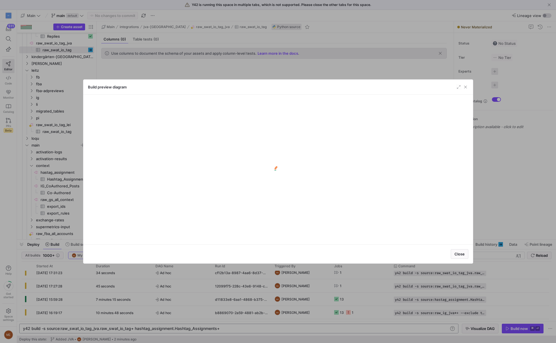
click at [363, 299] on div at bounding box center [278, 171] width 556 height 343
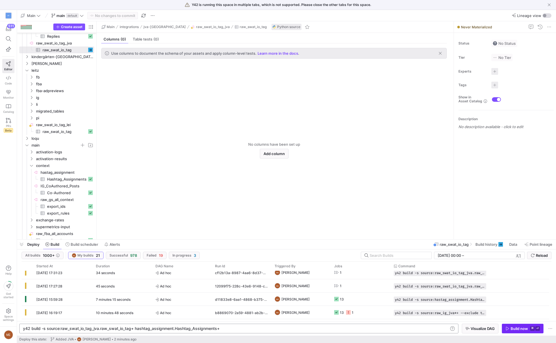
click at [528, 328] on div "Build now" at bounding box center [519, 329] width 17 height 5
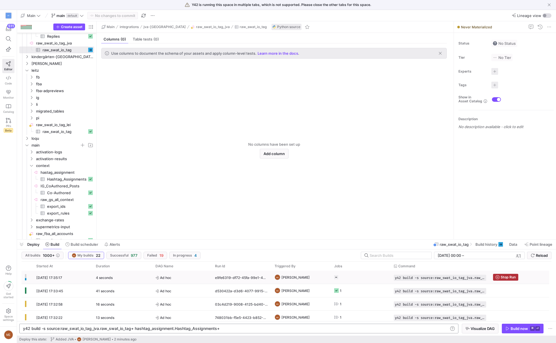
click at [337, 276] on icon at bounding box center [336, 278] width 4 height 4
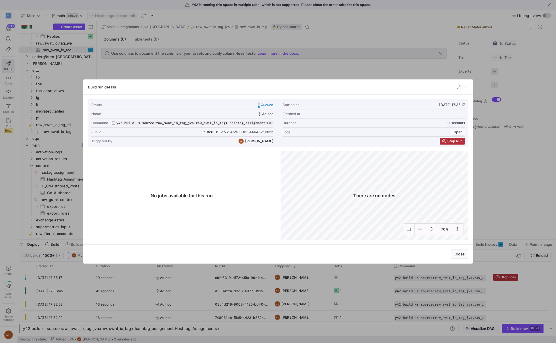
click at [203, 64] on div at bounding box center [278, 171] width 556 height 343
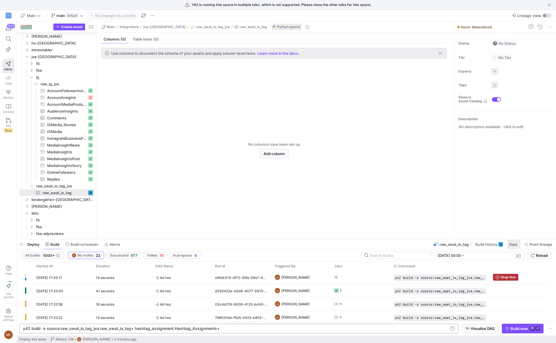
click at [511, 243] on span "Data" at bounding box center [514, 244] width 8 height 5
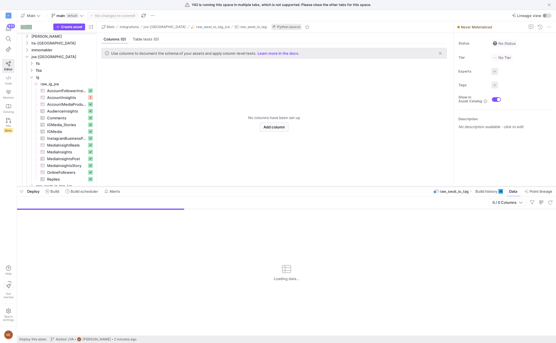
drag, startPoint x: 273, startPoint y: 240, endPoint x: 276, endPoint y: 187, distance: 53.4
click at [276, 187] on div at bounding box center [286, 187] width 539 height 2
click at [490, 193] on span "Build history" at bounding box center [487, 191] width 22 height 5
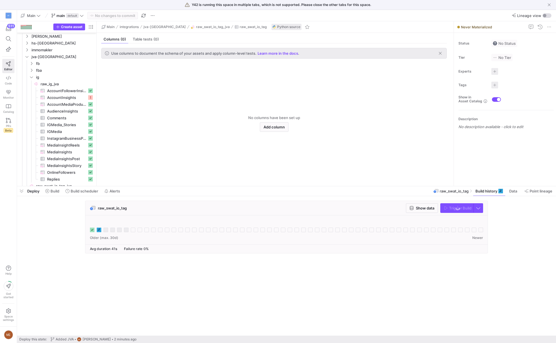
click at [91, 229] on icon at bounding box center [92, 230] width 5 height 5
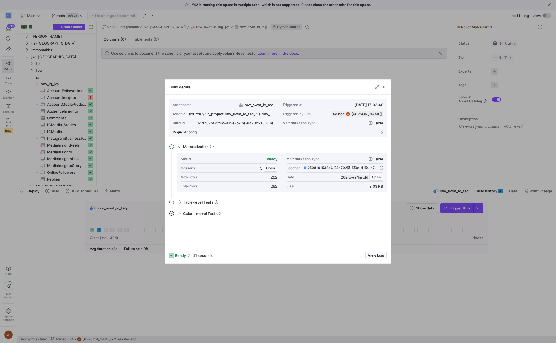
click at [58, 238] on div at bounding box center [278, 171] width 556 height 343
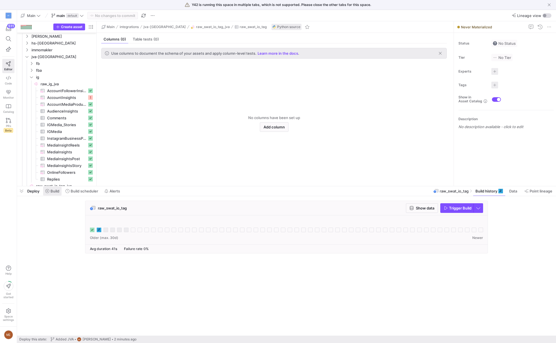
click at [52, 193] on span "Build" at bounding box center [55, 191] width 9 height 5
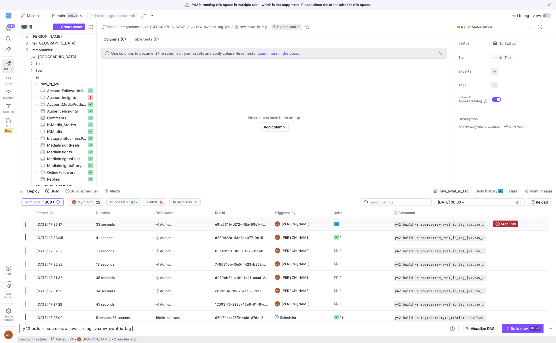
click at [336, 225] on icon at bounding box center [336, 224] width 5 height 5
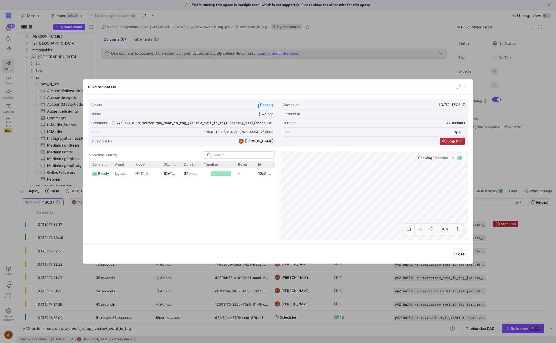
click at [74, 224] on div at bounding box center [278, 171] width 556 height 343
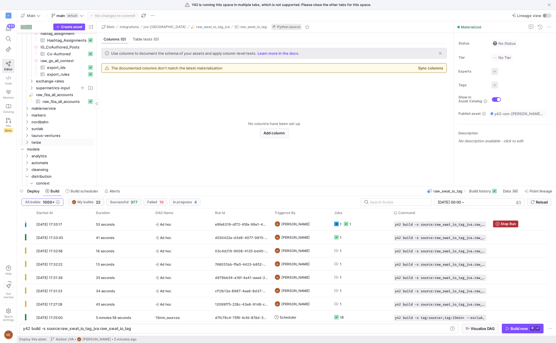
scroll to position [347, 0]
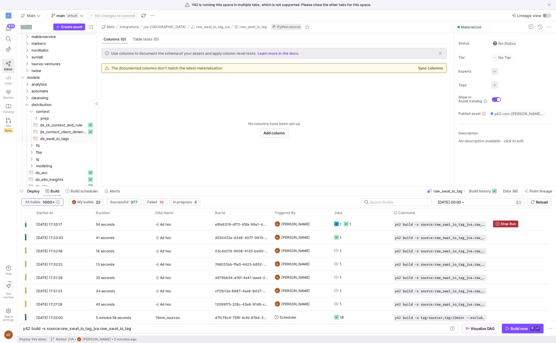
click at [70, 138] on span "ds_swat_io_tags​​​​​​​​​​" at bounding box center [66, 139] width 53 height 7
type textarea "y42 build -s ds_swat_io_tags"
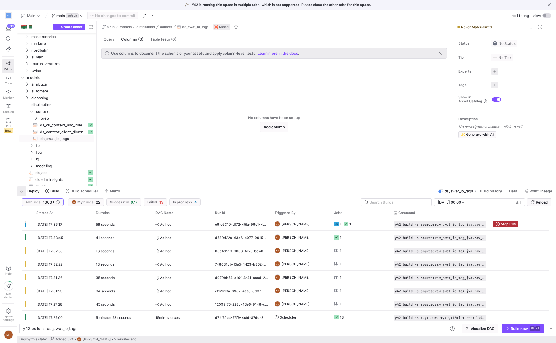
click at [24, 194] on span "button" at bounding box center [21, 191] width 9 height 10
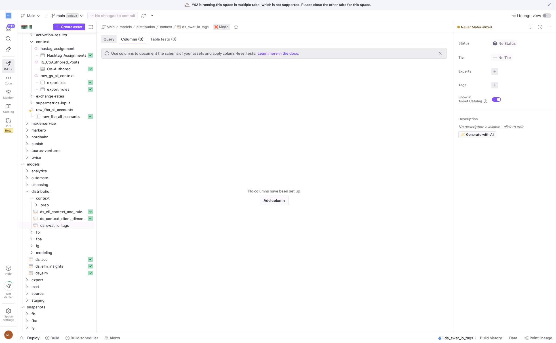
click at [104, 35] on div "Query" at bounding box center [108, 39] width 15 height 8
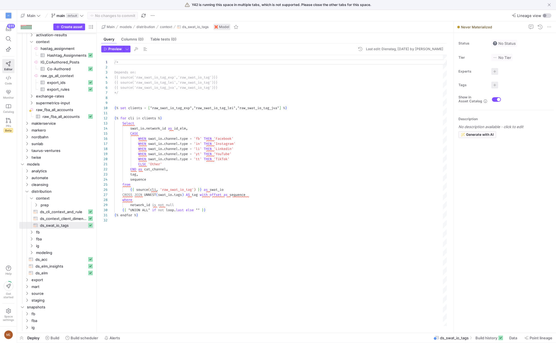
click at [330, 217] on div "/* Depends on: {{ source('raw_swat_io_tag_exp','raw_swat_io_tag') }} {{ source(…" at bounding box center [280, 191] width 333 height 272
type textarea "{% endfor %}"
click at [496, 343] on span at bounding box center [489, 338] width 32 height 9
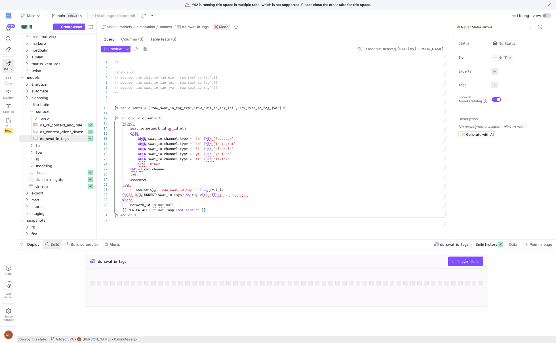
click at [65, 244] on span at bounding box center [81, 244] width 37 height 9
click at [57, 244] on span "Build" at bounding box center [55, 244] width 9 height 5
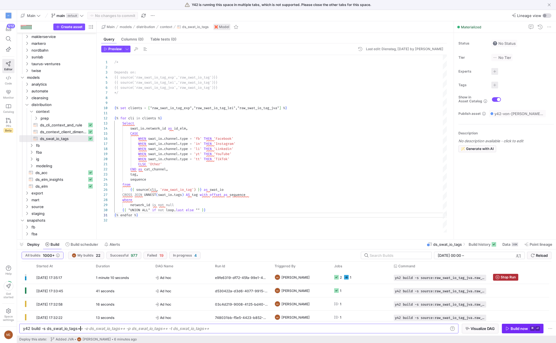
type textarea "y42 build -s ds_swat_io_tags+"
click at [525, 328] on div "Build now" at bounding box center [519, 329] width 17 height 5
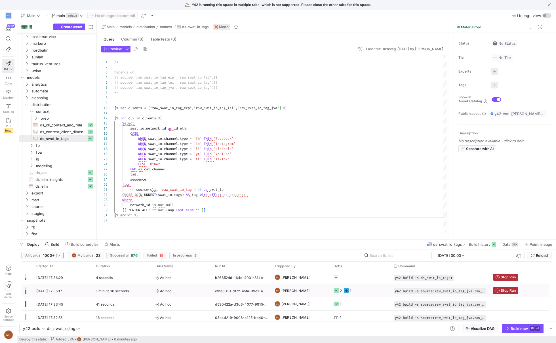
click at [369, 287] on y42-job-status-cell-renderer "2 1" at bounding box center [360, 291] width 53 height 12
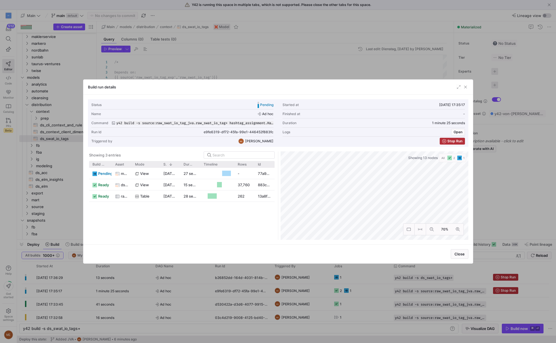
click at [496, 154] on div at bounding box center [278, 171] width 556 height 343
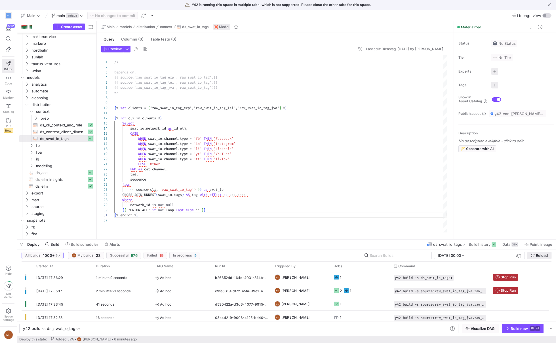
click at [536, 256] on span "Reload" at bounding box center [542, 255] width 12 height 5
click at [369, 280] on y42-job-status-cell-renderer "1" at bounding box center [360, 277] width 53 height 12
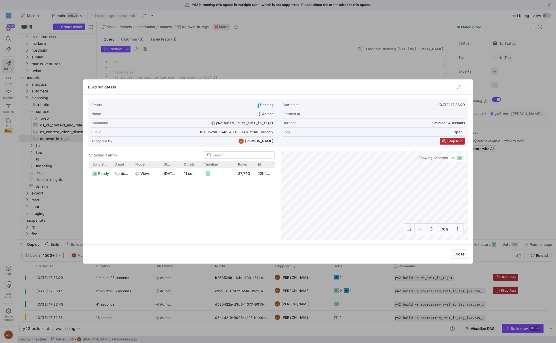
click at [373, 317] on div at bounding box center [278, 171] width 556 height 343
